Goal: Information Seeking & Learning: Learn about a topic

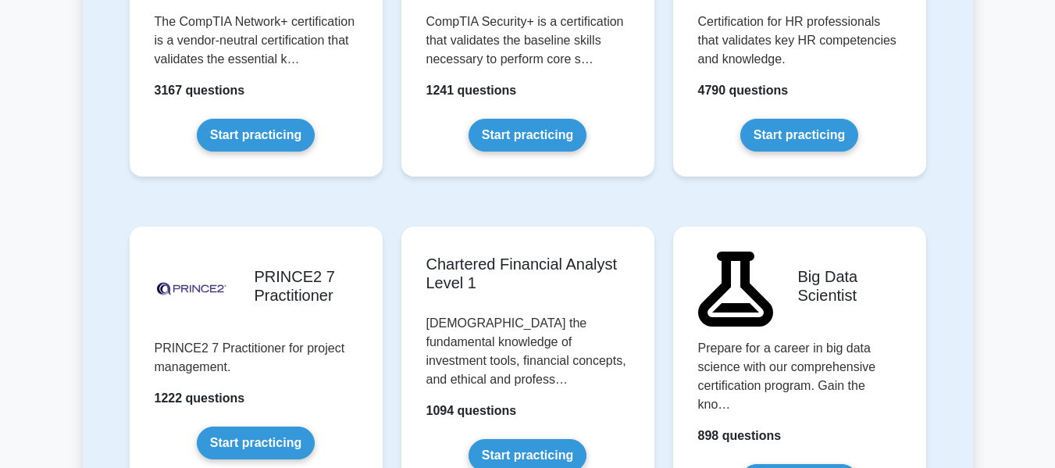
scroll to position [3359, 0]
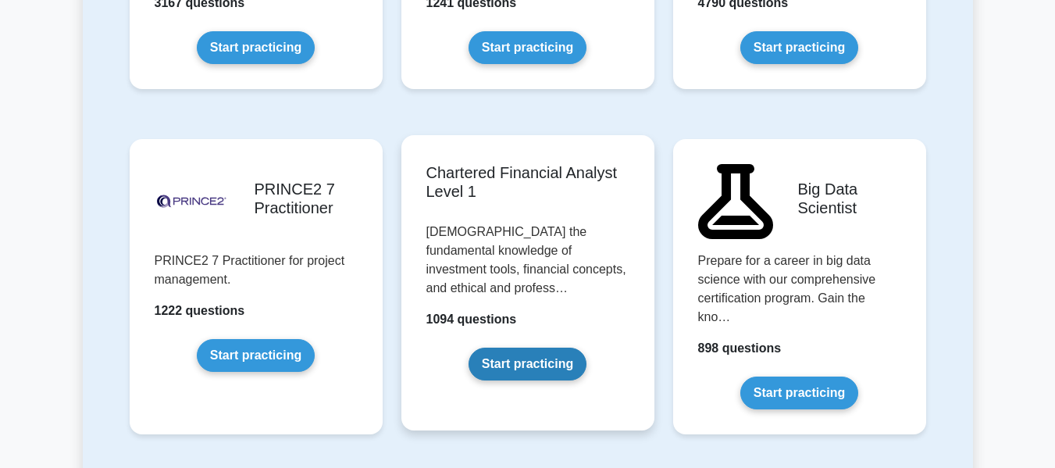
click at [541, 348] on link "Start practicing" at bounding box center [528, 364] width 118 height 33
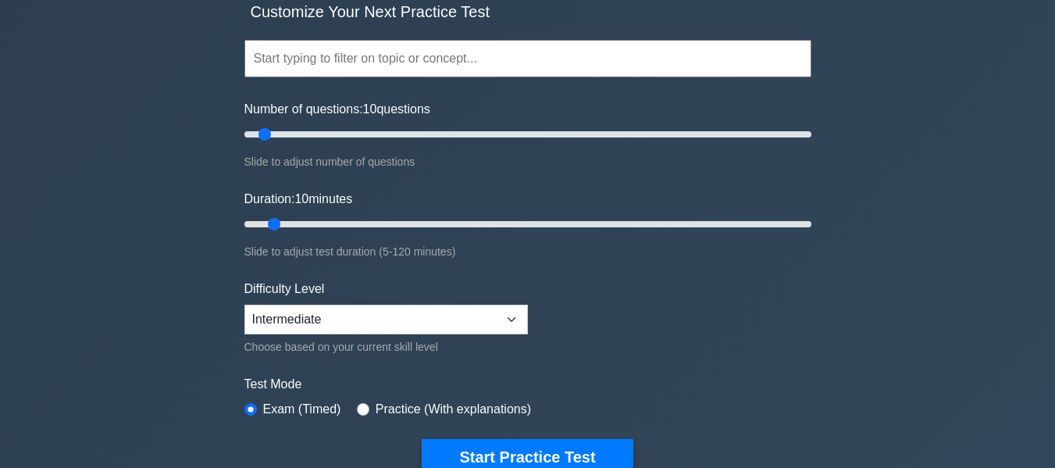
scroll to position [78, 0]
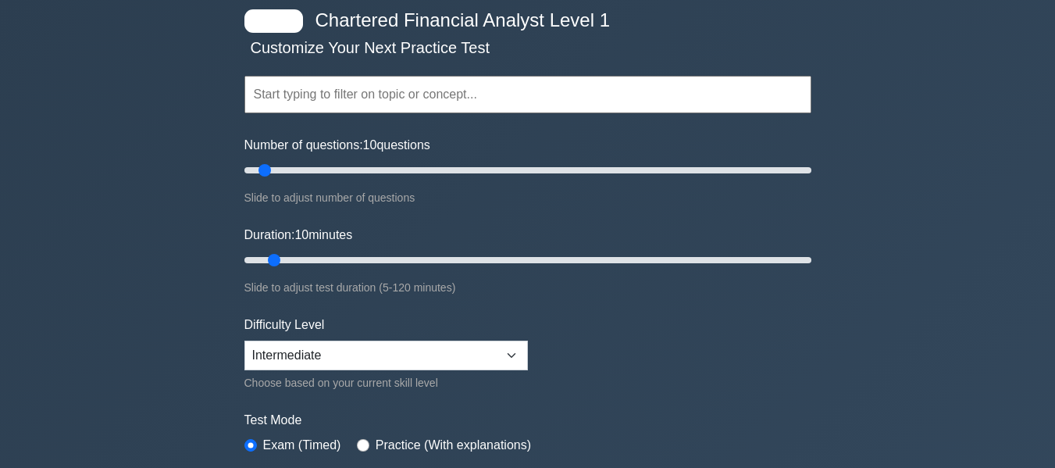
click at [366, 97] on input "text" at bounding box center [527, 94] width 567 height 37
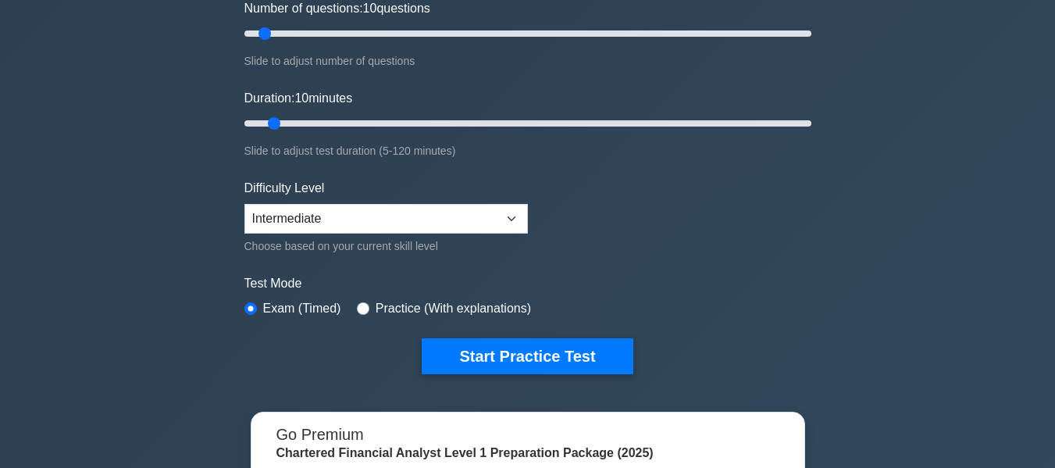
scroll to position [234, 0]
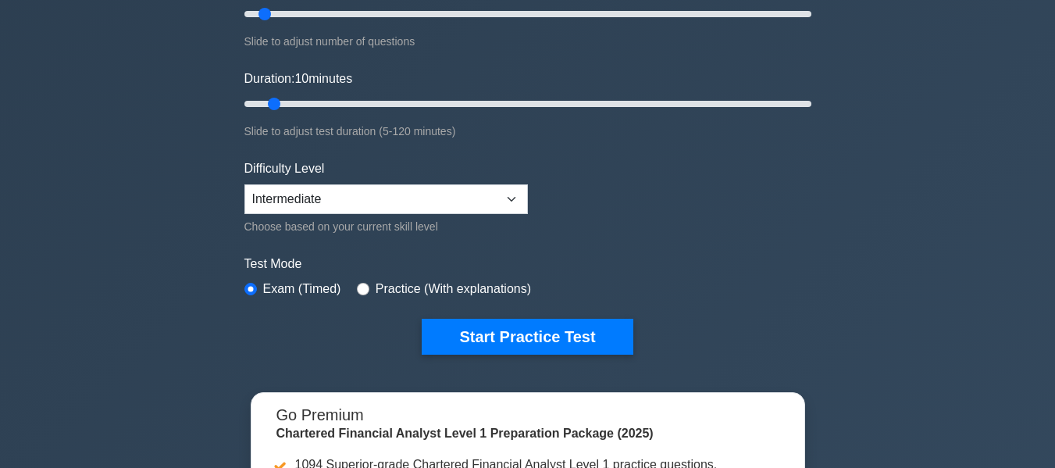
click at [366, 217] on div "Choose based on your current skill level" at bounding box center [386, 226] width 284 height 19
click at [366, 199] on select "Beginner Intermediate Expert" at bounding box center [386, 199] width 284 height 30
click at [438, 288] on label "Practice (With explanations)" at bounding box center [453, 289] width 155 height 19
click at [362, 286] on input "radio" at bounding box center [363, 289] width 12 height 12
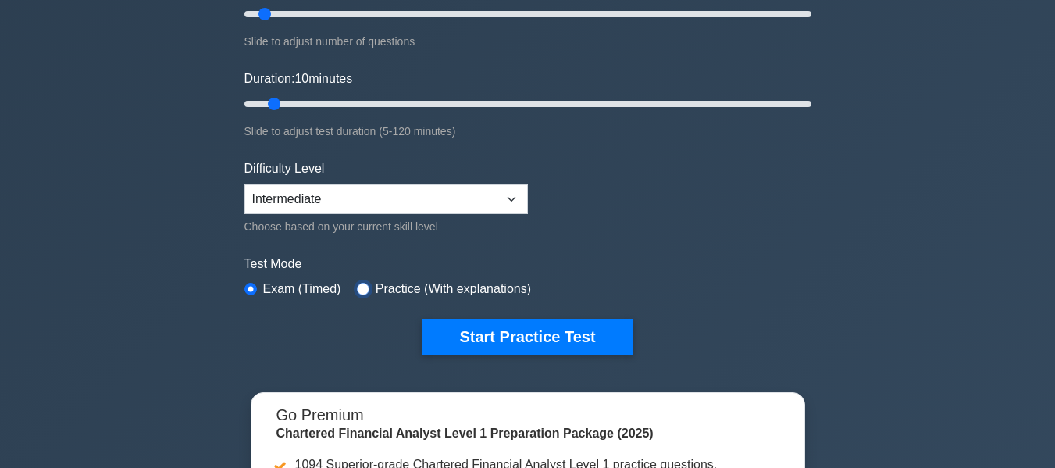
radio input "true"
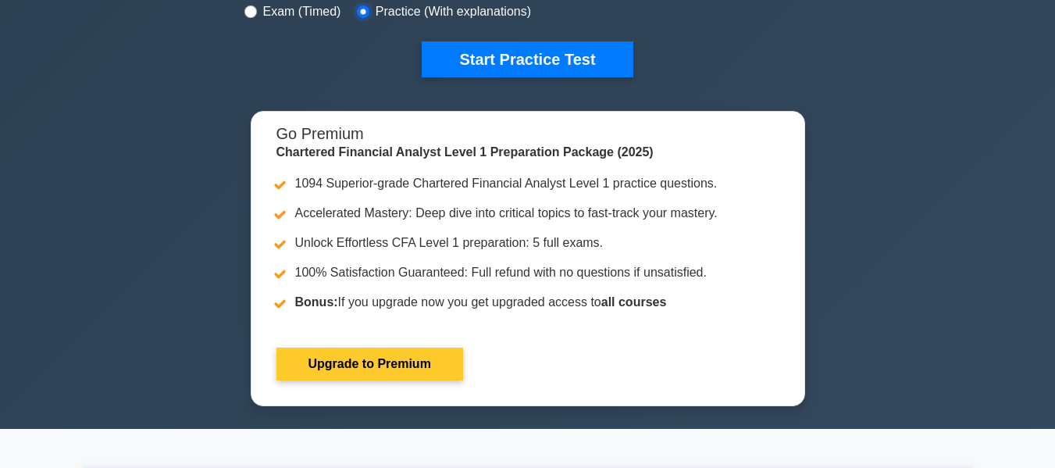
scroll to position [547, 0]
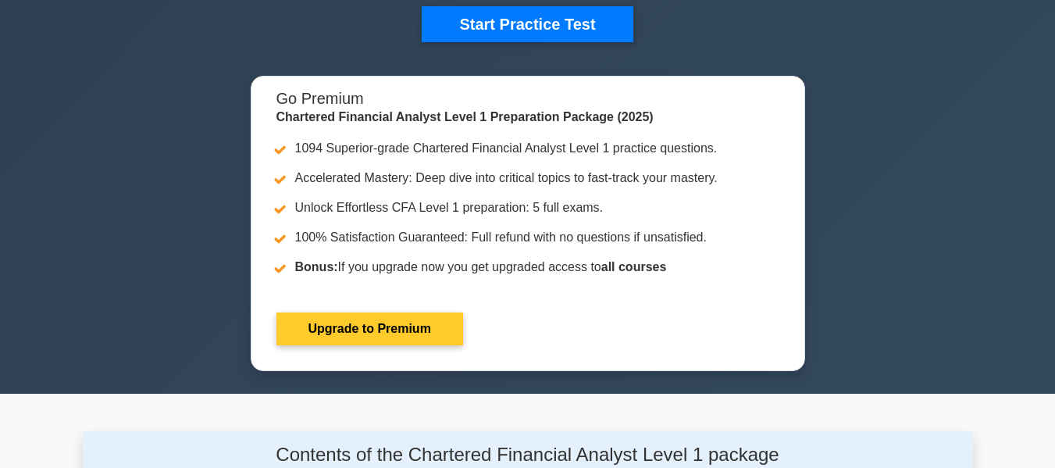
click at [375, 321] on link "Upgrade to Premium" at bounding box center [370, 328] width 187 height 33
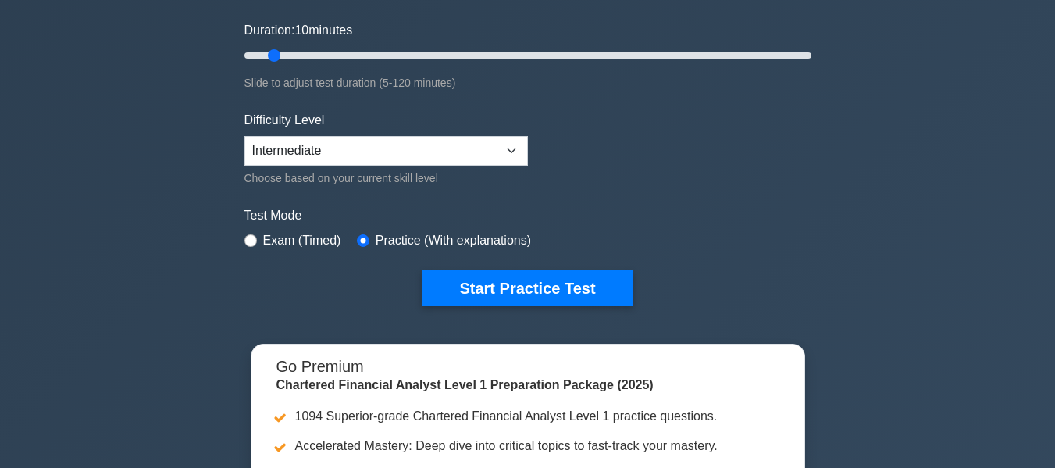
scroll to position [234, 0]
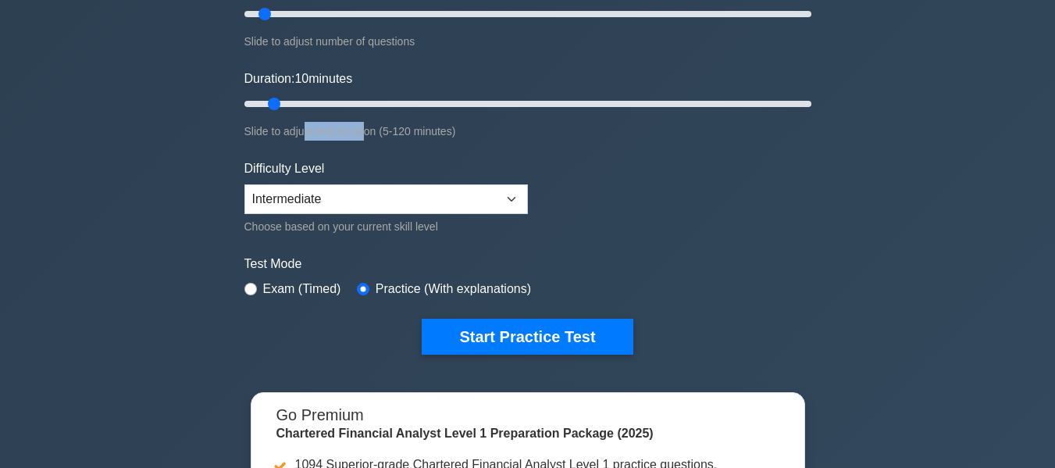
drag, startPoint x: 305, startPoint y: 133, endPoint x: 374, endPoint y: 133, distance: 69.5
click at [373, 133] on div "Slide to adjust test duration (5-120 minutes)" at bounding box center [527, 131] width 567 height 19
click at [408, 137] on div "Slide to adjust test duration (5-120 minutes)" at bounding box center [527, 131] width 567 height 19
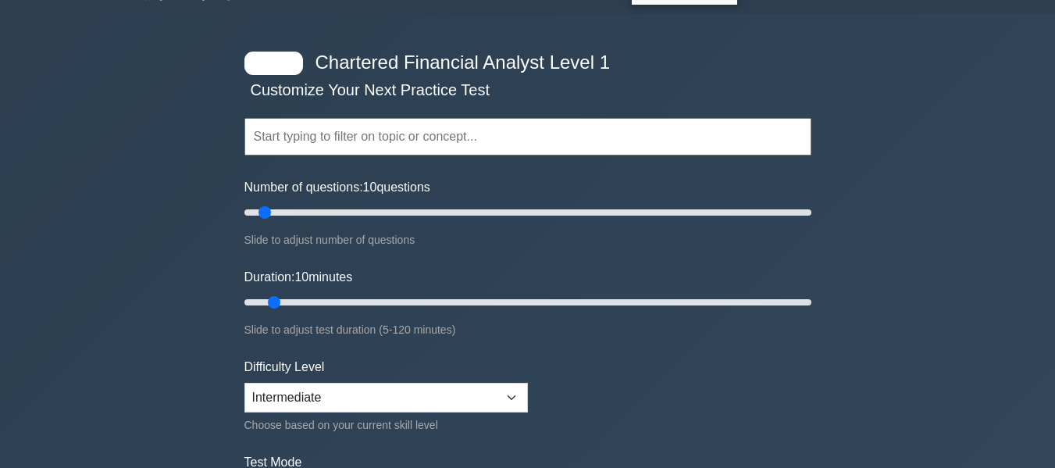
scroll to position [0, 0]
